Goal: Information Seeking & Learning: Learn about a topic

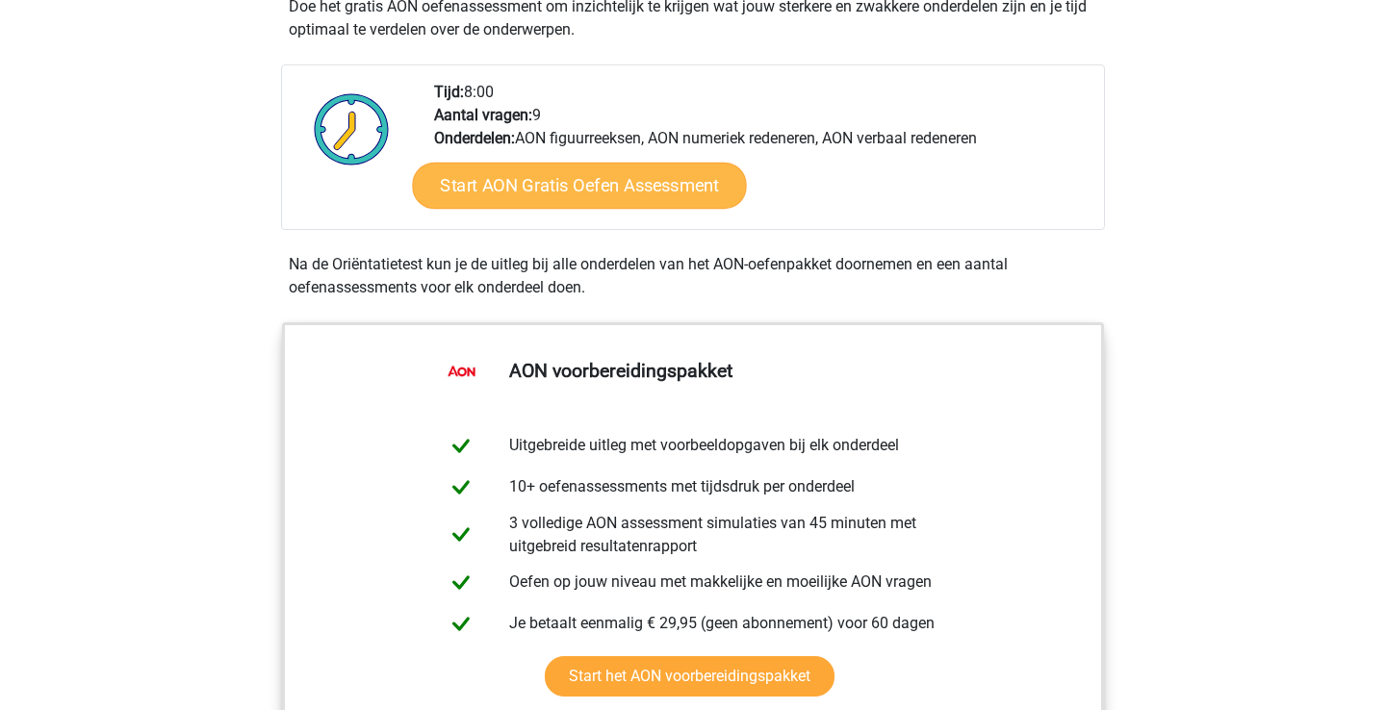
scroll to position [598, 0]
click at [635, 178] on link "Start AON Gratis Oefen Assessment" at bounding box center [579, 185] width 334 height 46
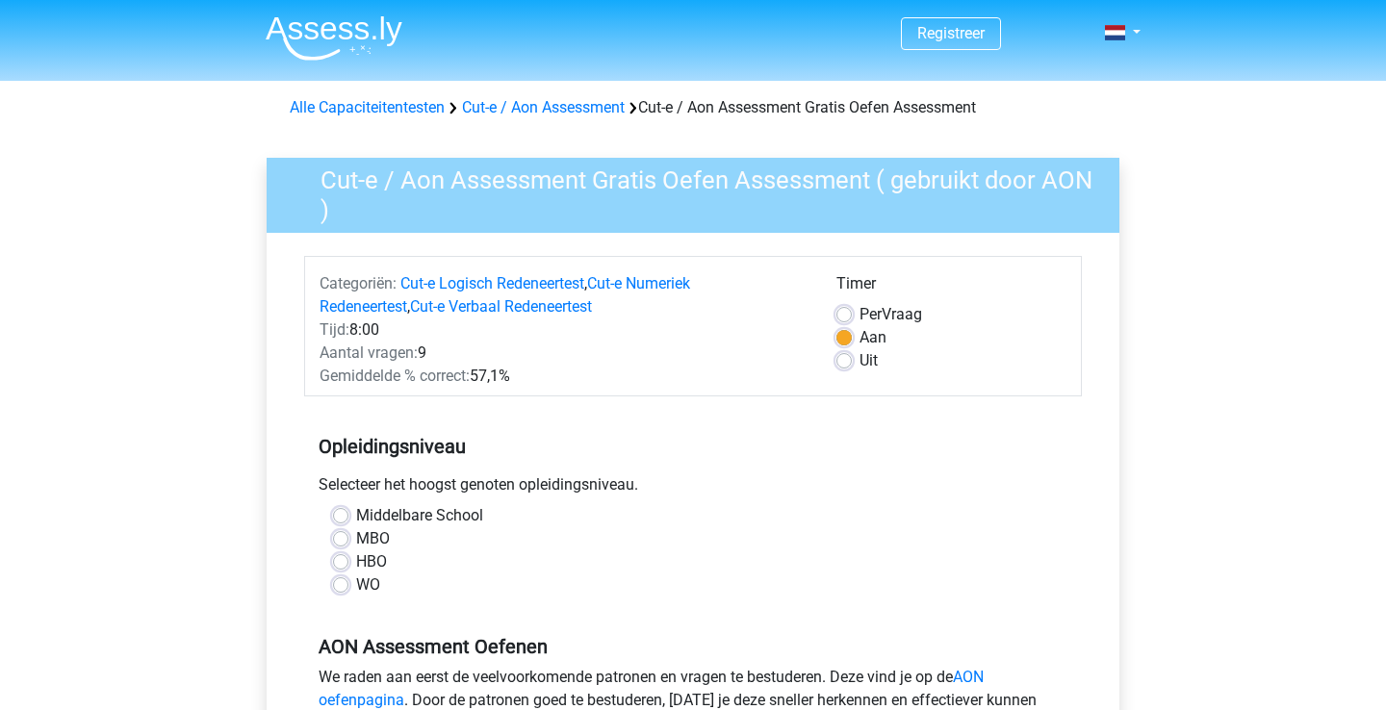
click at [355, 567] on div "HBO" at bounding box center [693, 562] width 720 height 23
click at [356, 564] on label "HBO" at bounding box center [371, 562] width 31 height 23
click at [346, 564] on input "HBO" at bounding box center [340, 560] width 15 height 19
radio input "true"
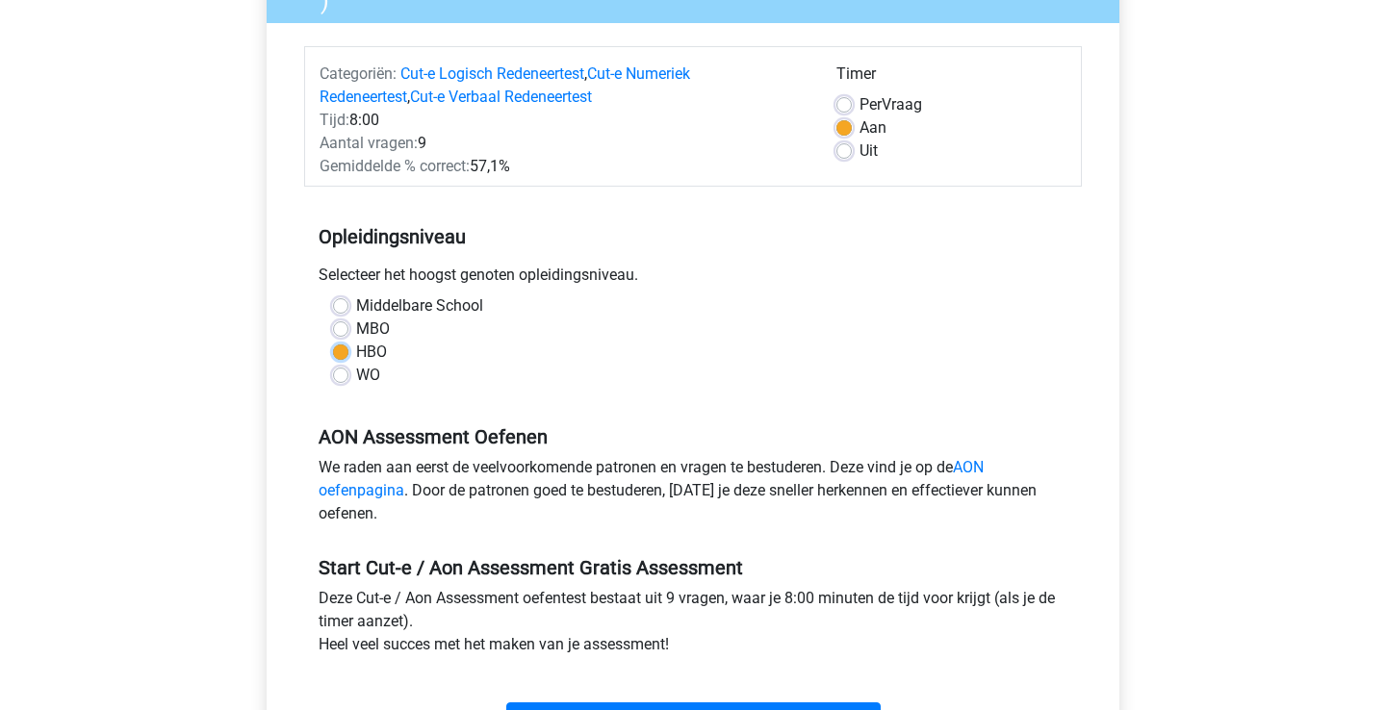
scroll to position [297, 0]
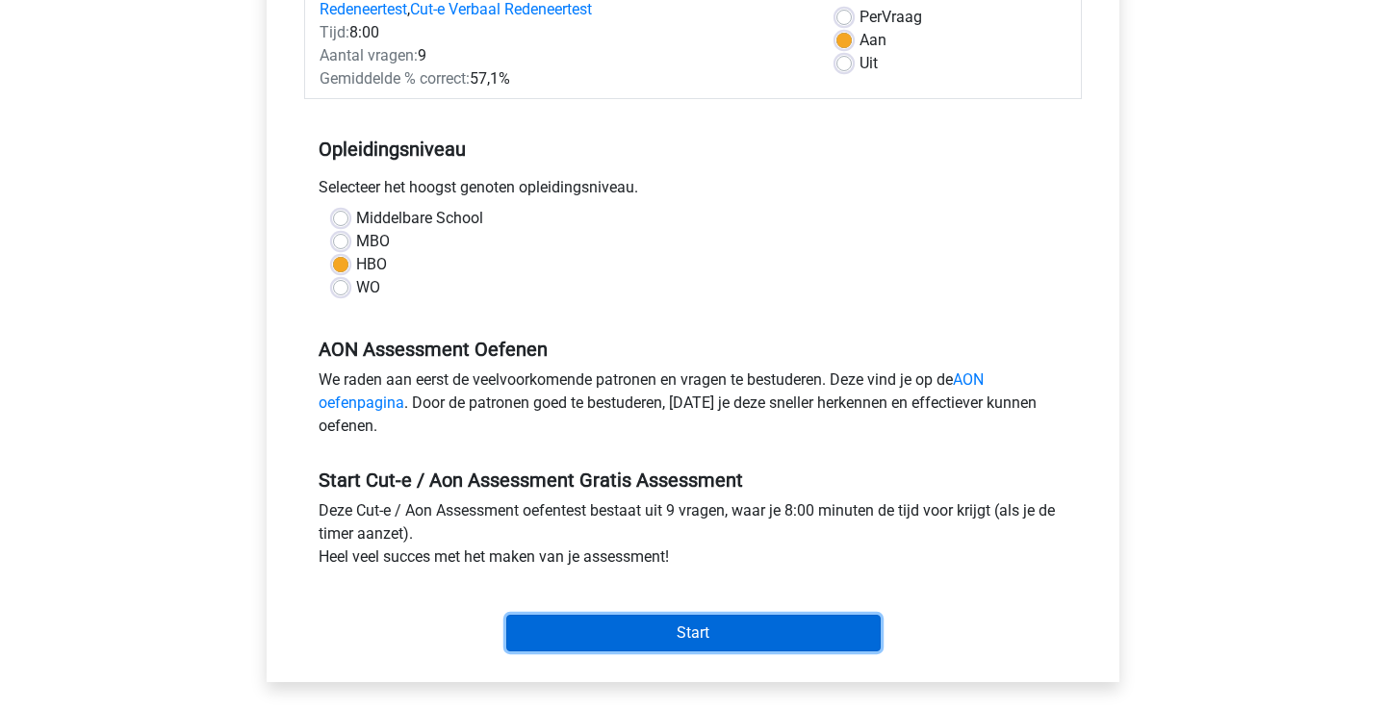
click at [572, 637] on input "Start" at bounding box center [693, 633] width 374 height 37
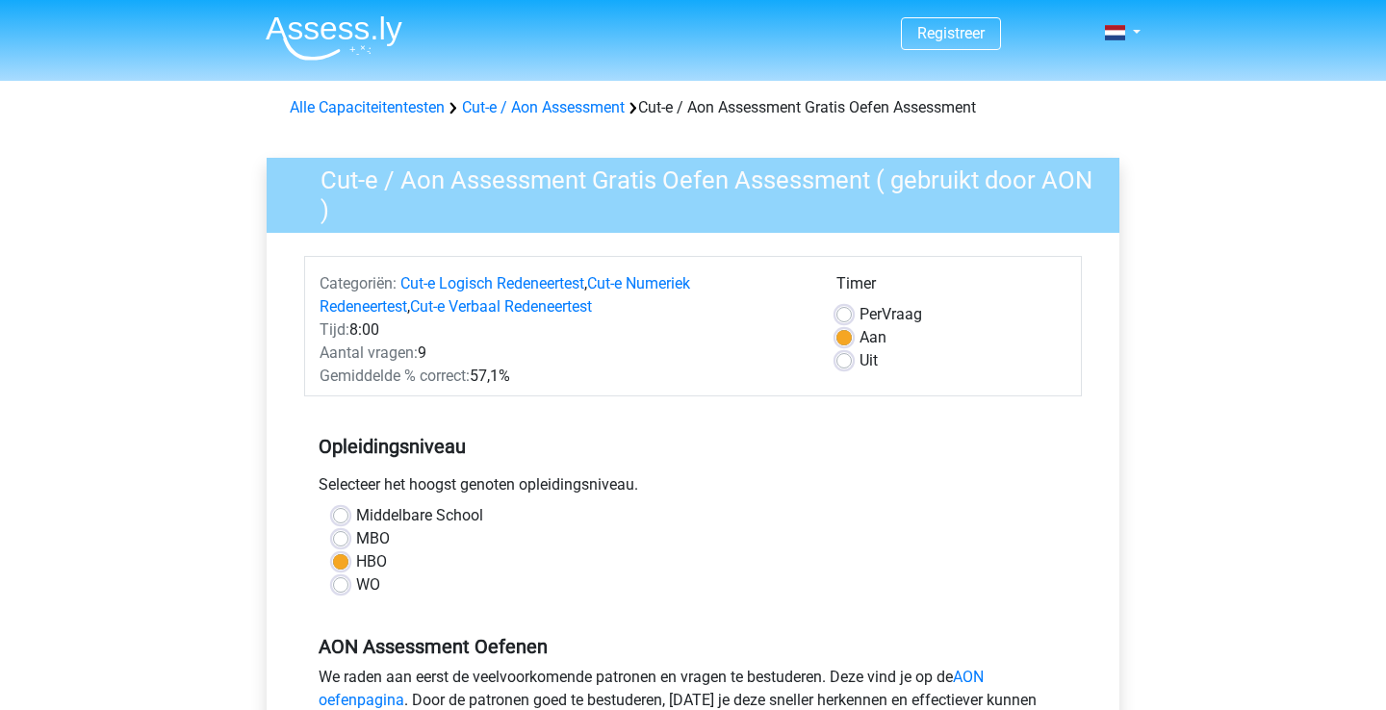
scroll to position [297, 0]
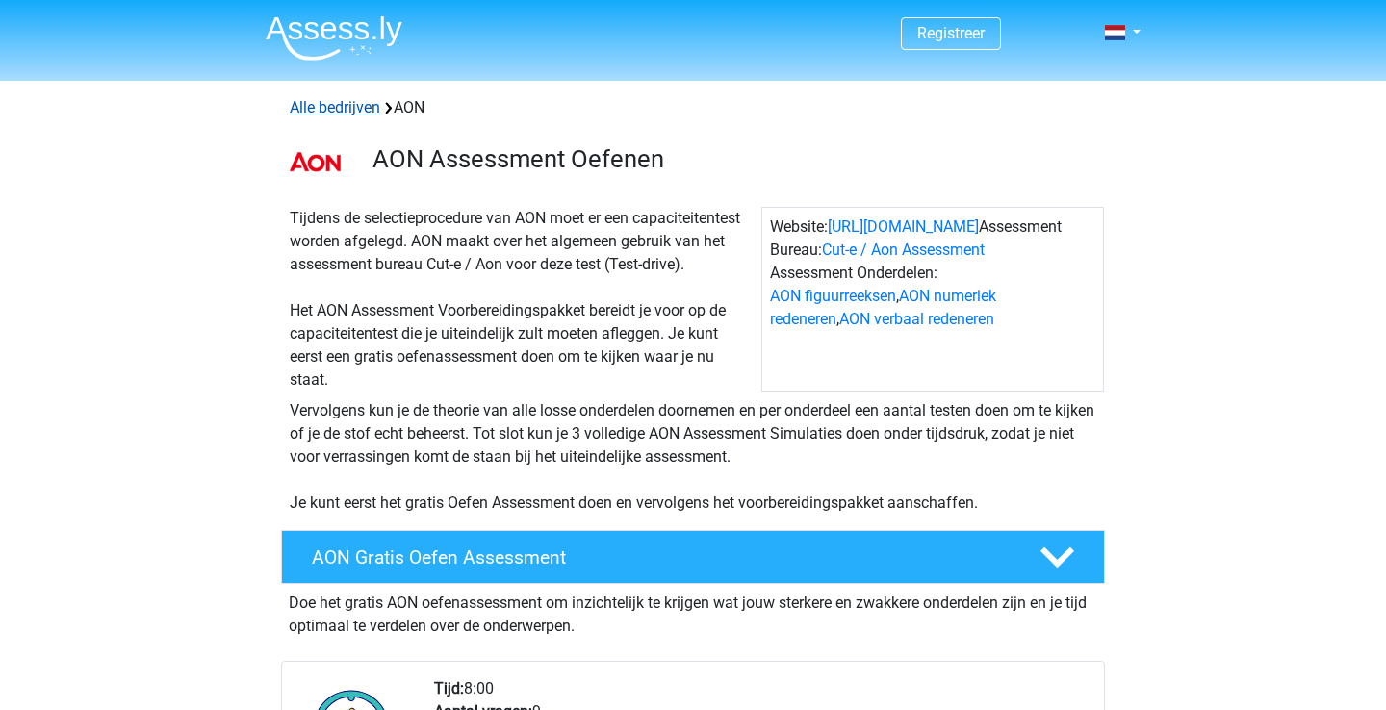
click at [369, 107] on link "Alle bedrijven" at bounding box center [335, 107] width 90 height 18
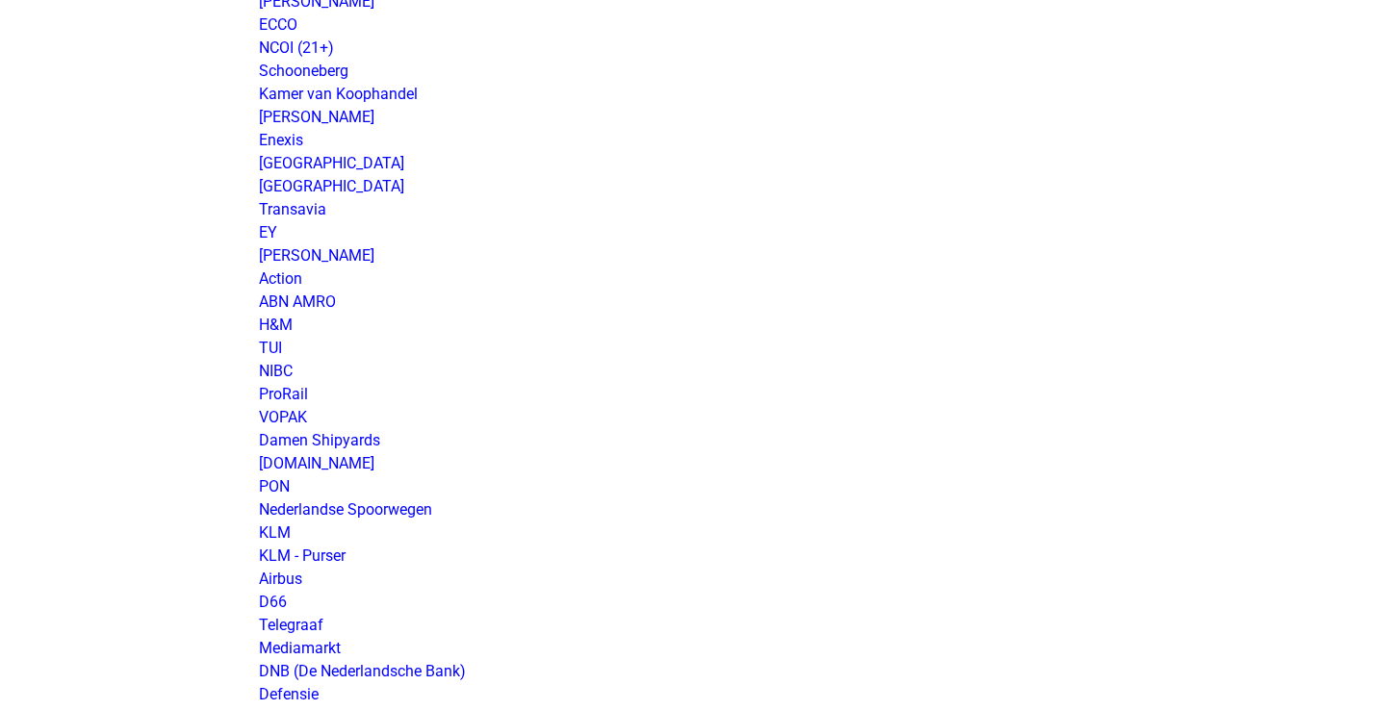
scroll to position [1468, 0]
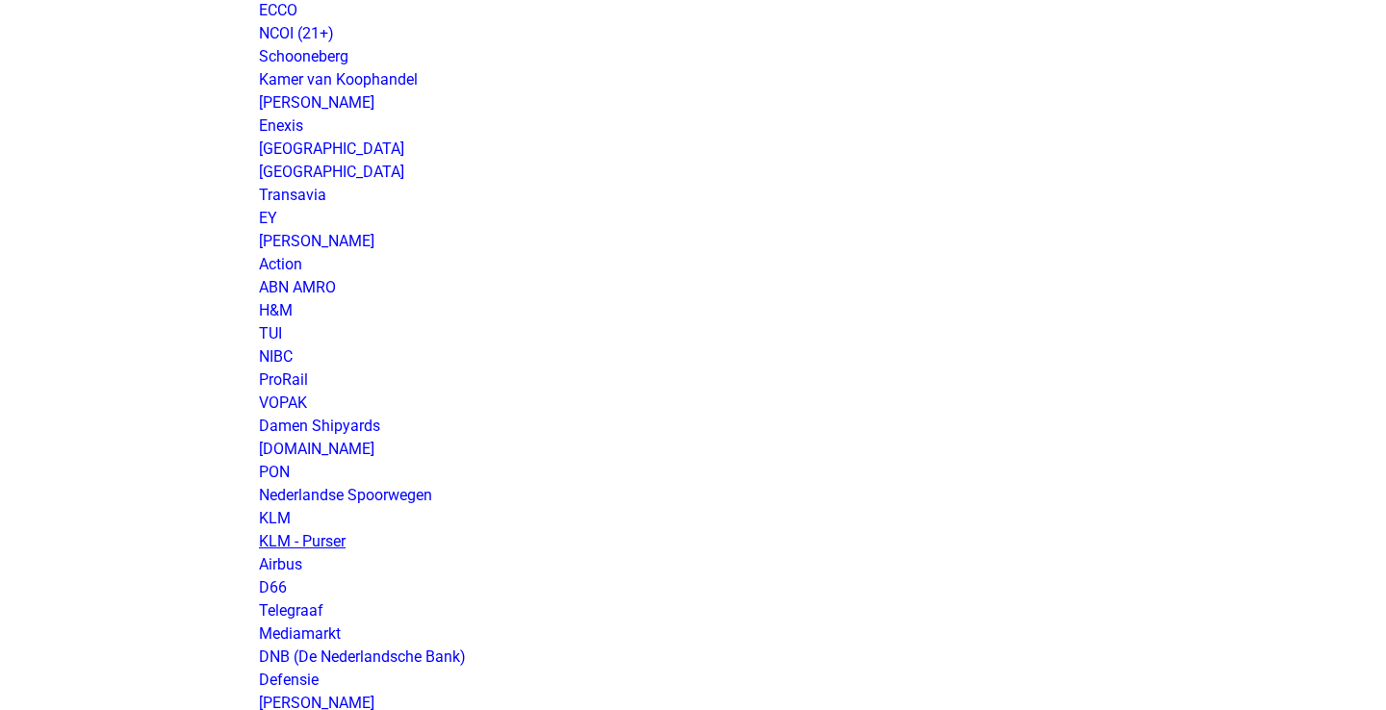
click at [278, 538] on link "KLM - Purser" at bounding box center [302, 541] width 87 height 18
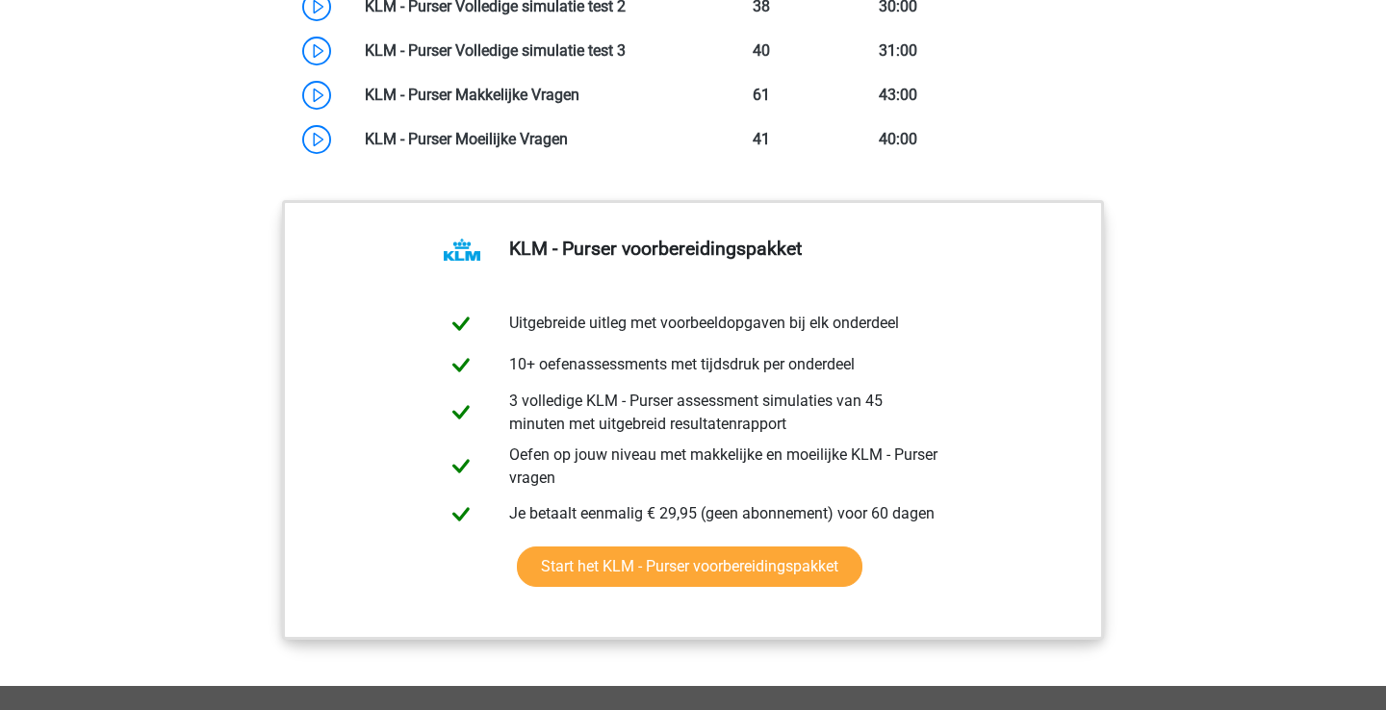
scroll to position [2011, 0]
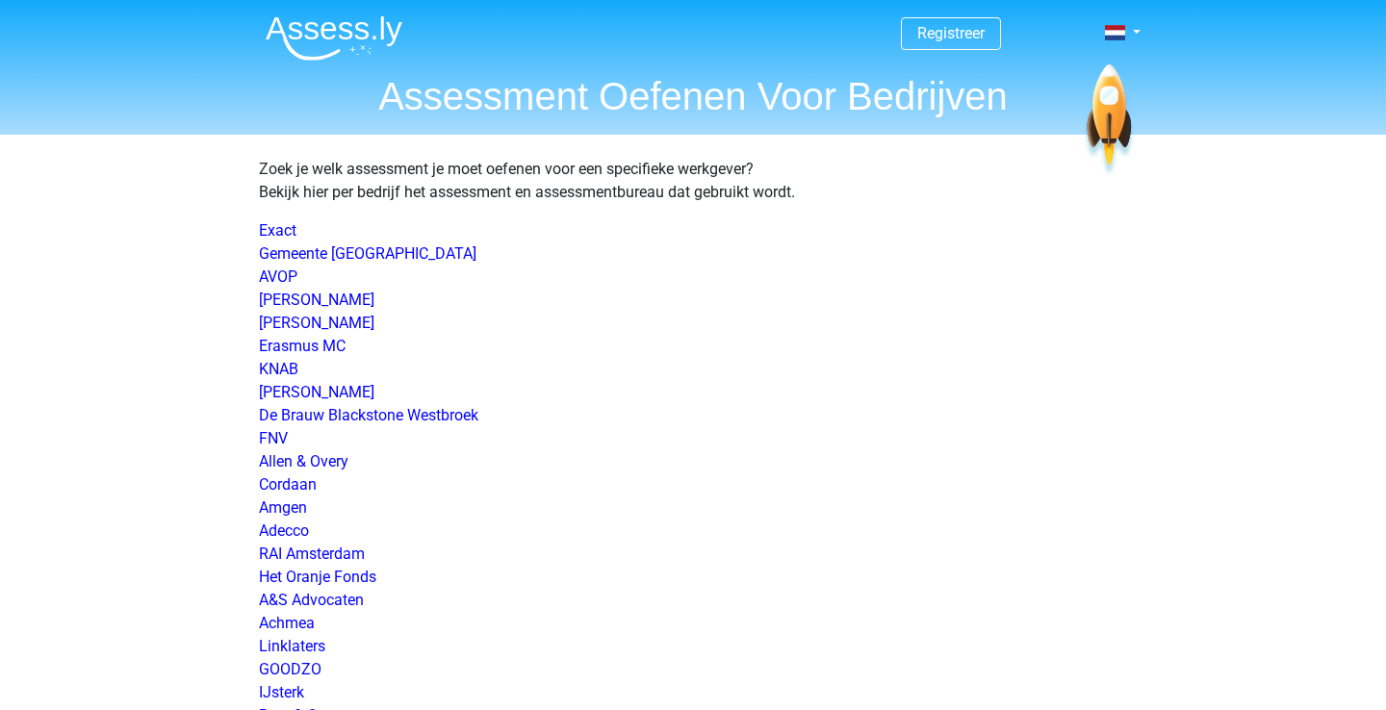
scroll to position [1468, 0]
